Goal: Task Accomplishment & Management: Use online tool/utility

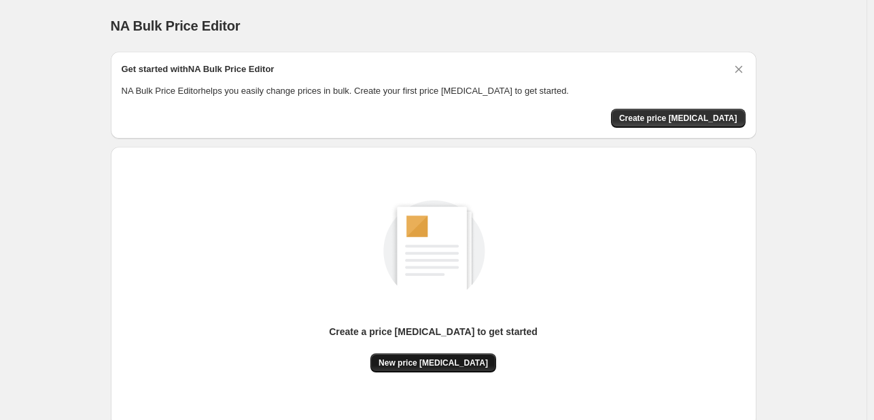
click at [456, 360] on span "New price [MEDICAL_DATA]" at bounding box center [433, 363] width 109 height 11
